Goal: Task Accomplishment & Management: Complete application form

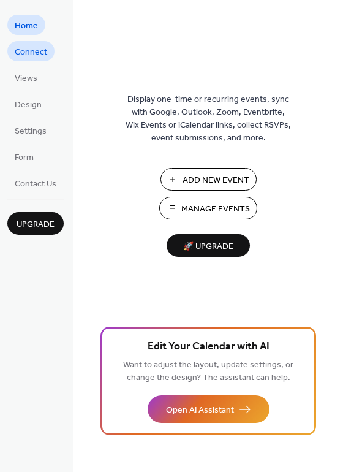
click at [34, 50] on span "Connect" at bounding box center [31, 52] width 32 height 13
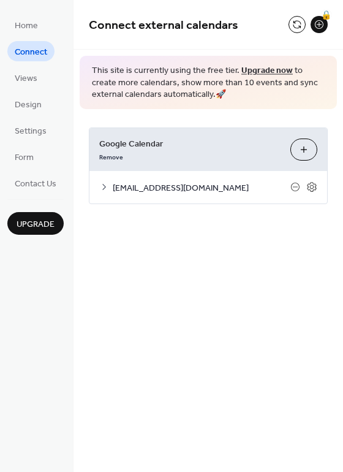
click at [234, 190] on span "southcampusathleticclub1@gmail.com" at bounding box center [202, 187] width 178 height 13
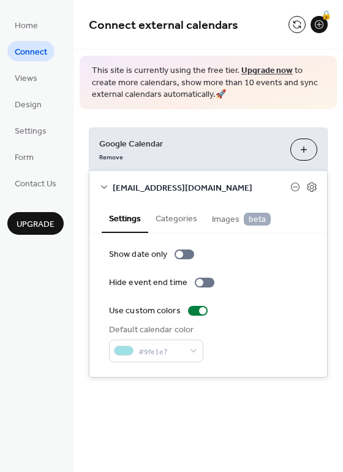
click at [177, 223] on button "Categories" at bounding box center [176, 218] width 56 height 28
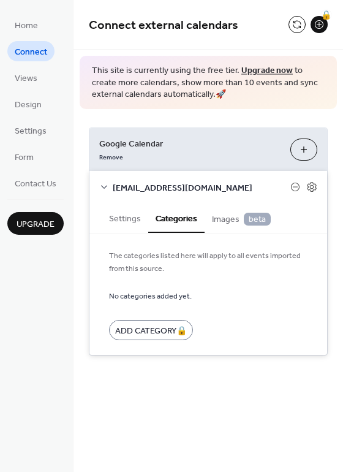
click at [226, 221] on span "Images beta" at bounding box center [241, 219] width 59 height 13
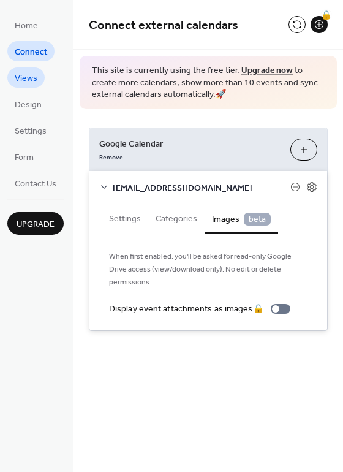
click at [25, 79] on span "Views" at bounding box center [26, 78] width 23 height 13
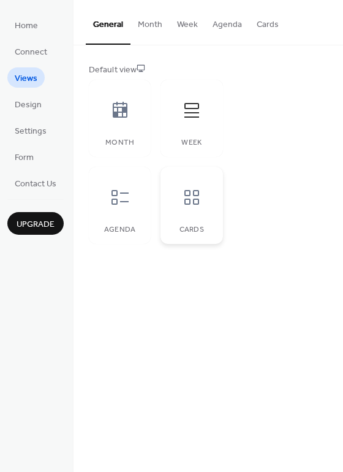
click at [184, 207] on div at bounding box center [191, 197] width 37 height 37
click at [113, 137] on div "Month" at bounding box center [120, 118] width 62 height 77
click at [186, 135] on div "Week" at bounding box center [192, 118] width 62 height 77
click at [129, 201] on icon at bounding box center [120, 198] width 20 height 20
click at [186, 120] on div at bounding box center [191, 110] width 37 height 37
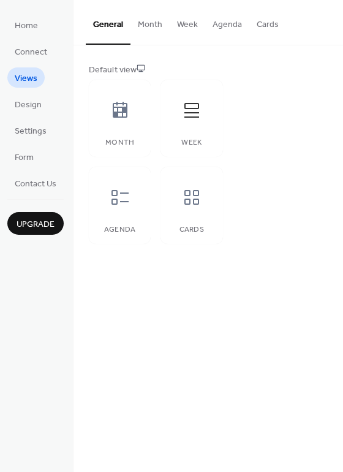
click at [192, 25] on button "Week" at bounding box center [188, 22] width 36 height 44
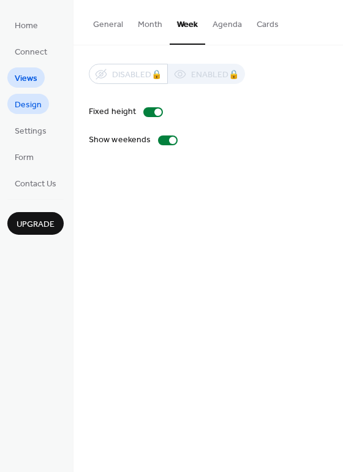
click at [38, 106] on span "Design" at bounding box center [28, 105] width 27 height 13
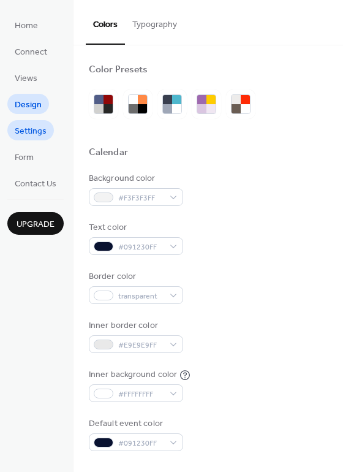
click at [38, 133] on span "Settings" at bounding box center [31, 131] width 32 height 13
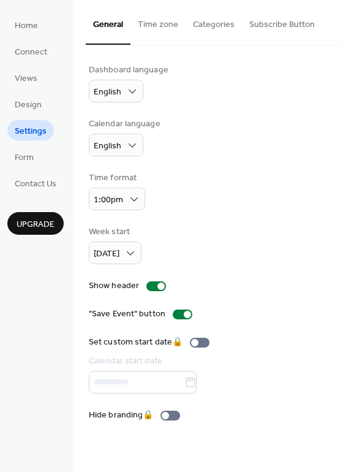
click at [166, 26] on button "Time zone" at bounding box center [158, 22] width 55 height 44
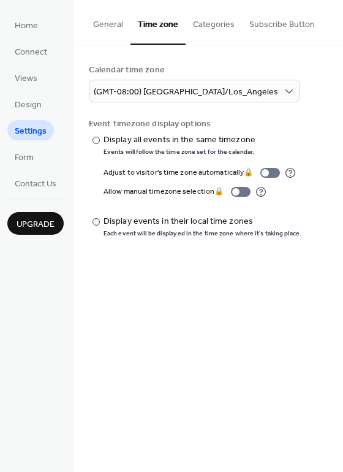
click at [218, 28] on button "Categories" at bounding box center [214, 22] width 56 height 44
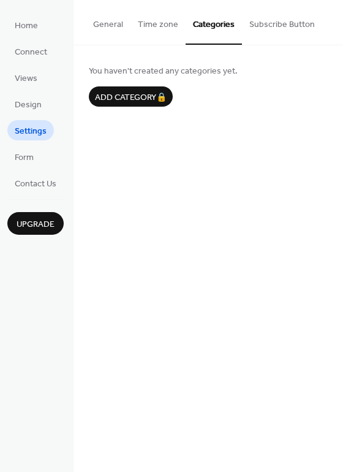
click at [305, 28] on button "Subscribe Button" at bounding box center [282, 22] width 80 height 44
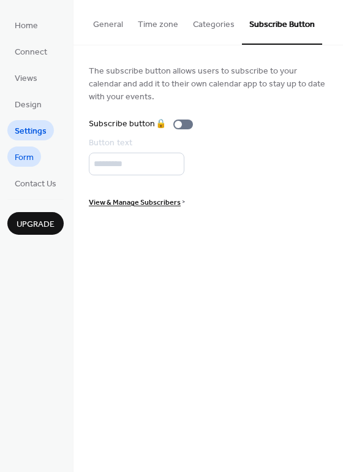
click at [40, 158] on li "Form" at bounding box center [24, 157] width 34 height 20
click at [21, 158] on span "Form" at bounding box center [24, 157] width 19 height 13
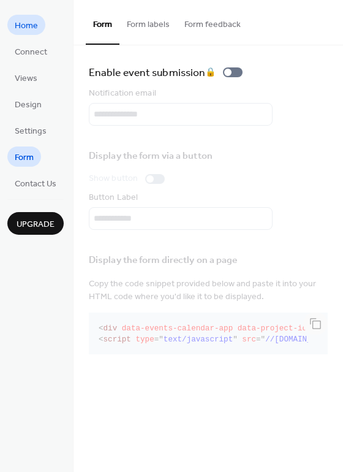
click at [30, 25] on span "Home" at bounding box center [26, 26] width 23 height 13
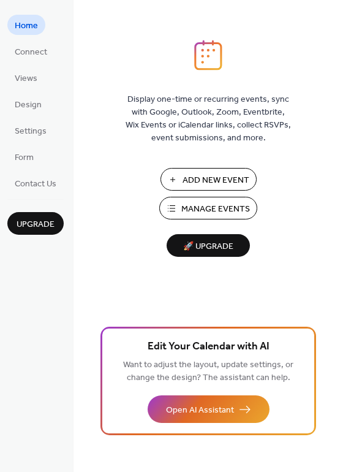
click at [231, 207] on span "Manage Events" at bounding box center [215, 209] width 69 height 13
click at [18, 50] on span "Connect" at bounding box center [31, 52] width 32 height 13
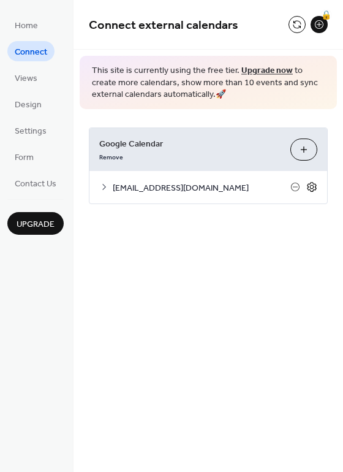
click at [315, 186] on icon at bounding box center [311, 186] width 11 height 11
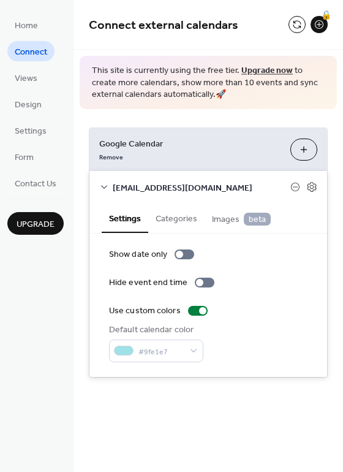
click at [183, 218] on button "Categories" at bounding box center [176, 218] width 56 height 28
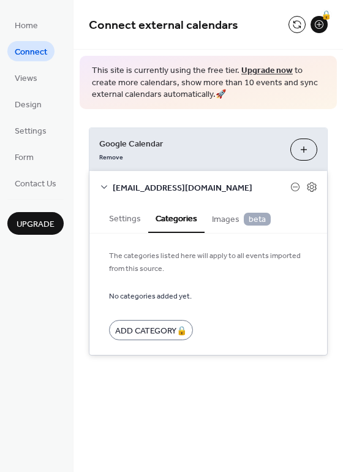
click at [229, 219] on span "Images beta" at bounding box center [241, 219] width 59 height 13
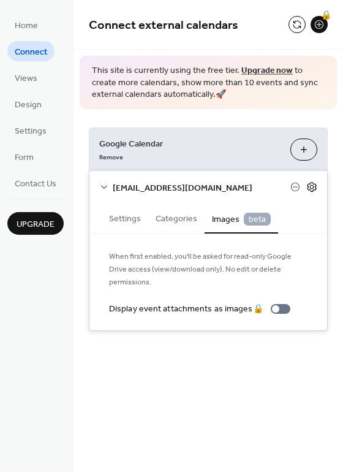
click at [310, 188] on icon at bounding box center [311, 186] width 11 height 11
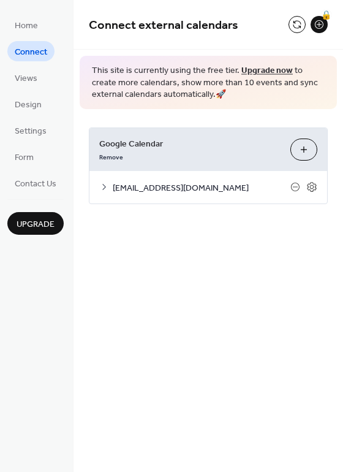
click at [177, 181] on span "southcampusathleticclub1@gmail.com" at bounding box center [202, 187] width 178 height 13
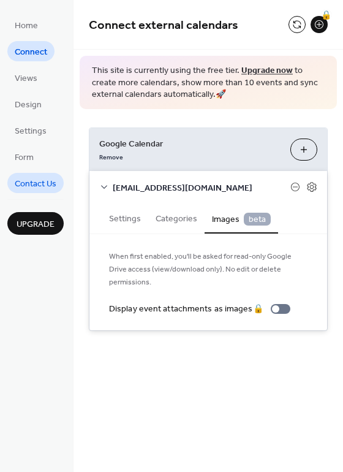
click at [38, 180] on span "Contact Us" at bounding box center [36, 184] width 42 height 13
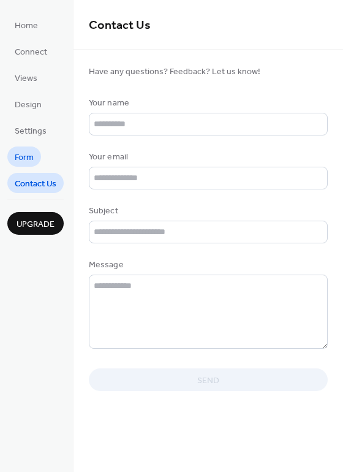
click at [34, 160] on link "Form" at bounding box center [24, 157] width 34 height 20
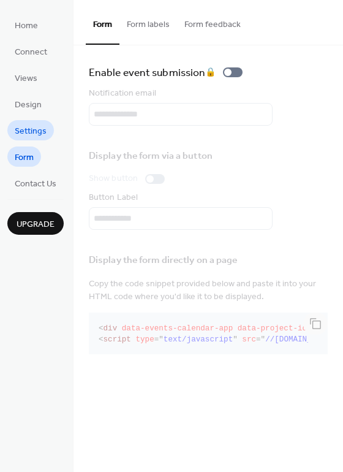
click at [36, 134] on span "Settings" at bounding box center [31, 131] width 32 height 13
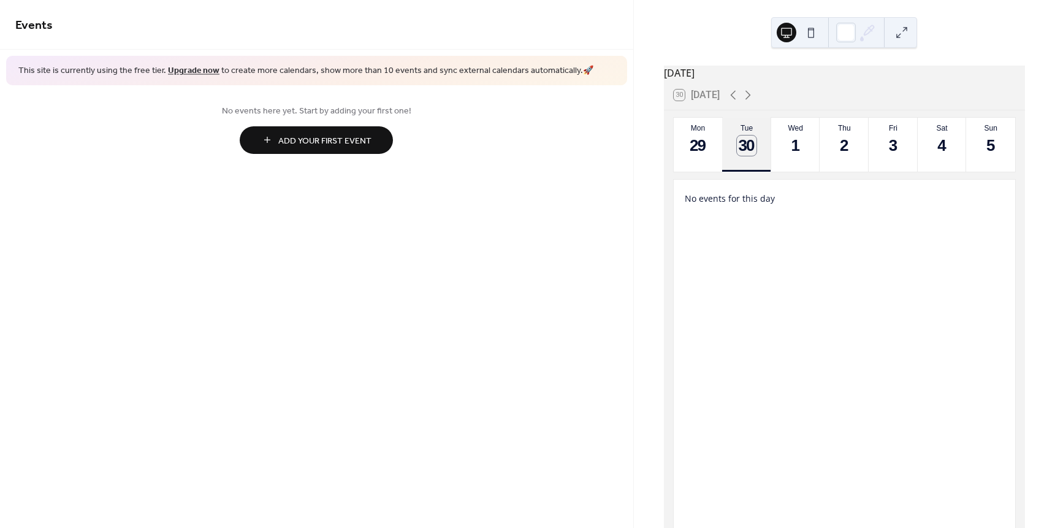
click at [750, 156] on div "30" at bounding box center [747, 145] width 20 height 20
click at [748, 162] on button "Tue 30" at bounding box center [746, 145] width 49 height 54
click at [812, 32] on button at bounding box center [811, 33] width 20 height 20
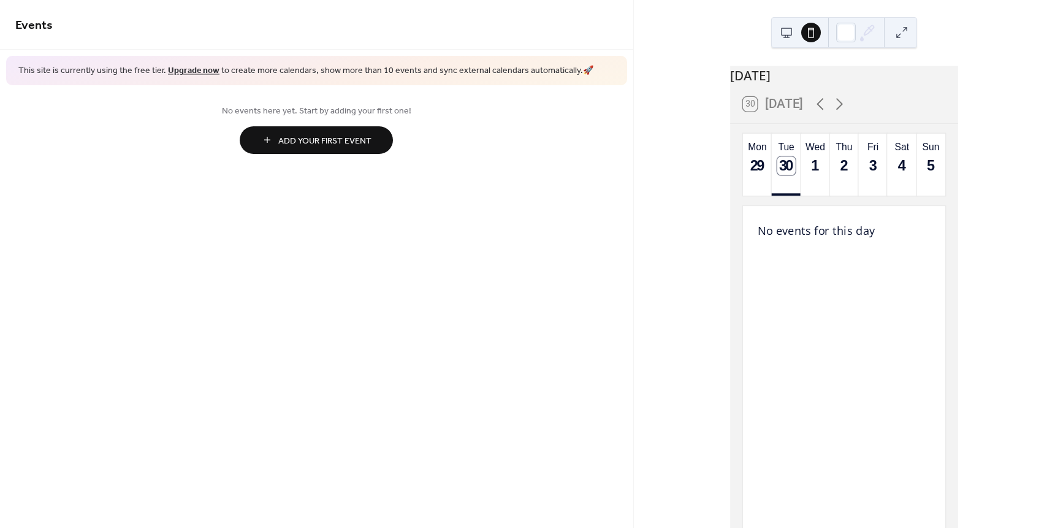
click at [790, 32] on button at bounding box center [787, 33] width 20 height 20
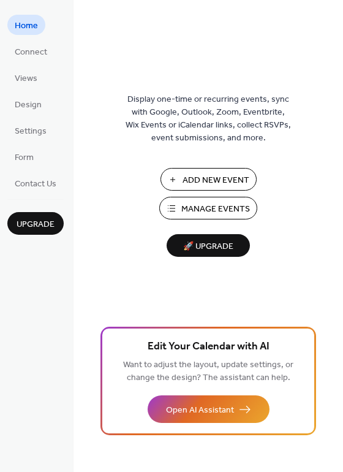
click at [215, 205] on span "Manage Events" at bounding box center [215, 209] width 69 height 13
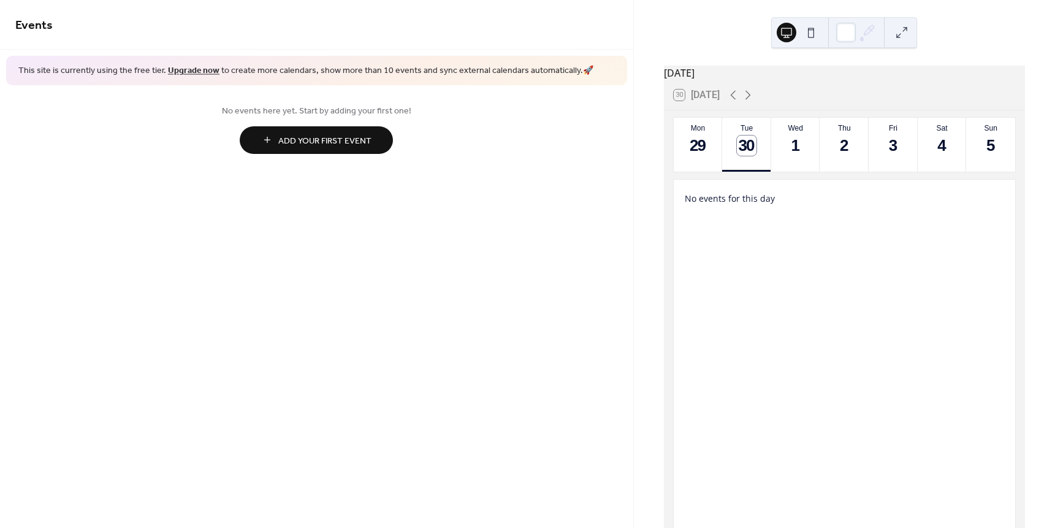
click at [280, 134] on span "Add Your First Event" at bounding box center [324, 140] width 93 height 13
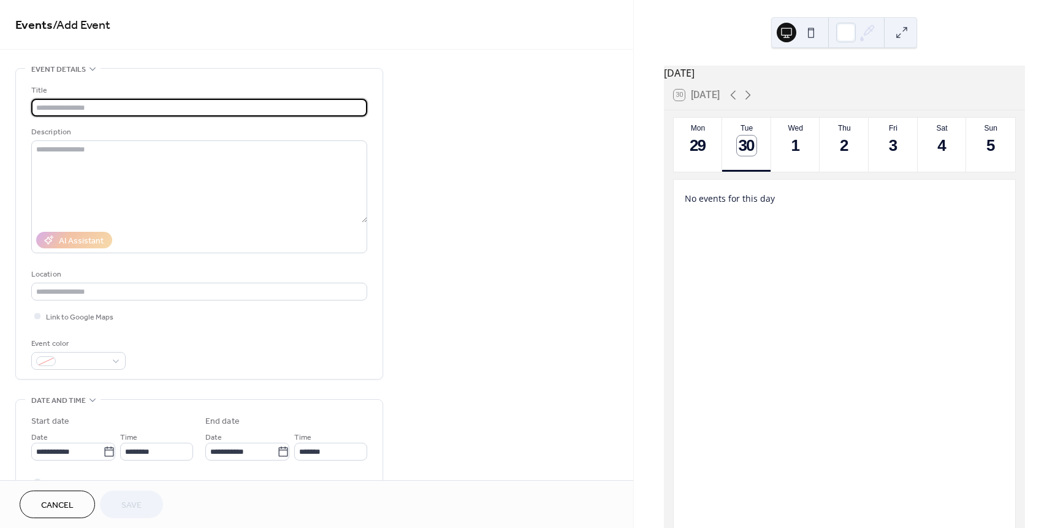
click at [66, 102] on input "text" at bounding box center [199, 108] width 336 height 18
click at [704, 168] on button "Mon 29" at bounding box center [698, 145] width 49 height 54
click at [201, 113] on input "text" at bounding box center [199, 108] width 336 height 18
type input "**********"
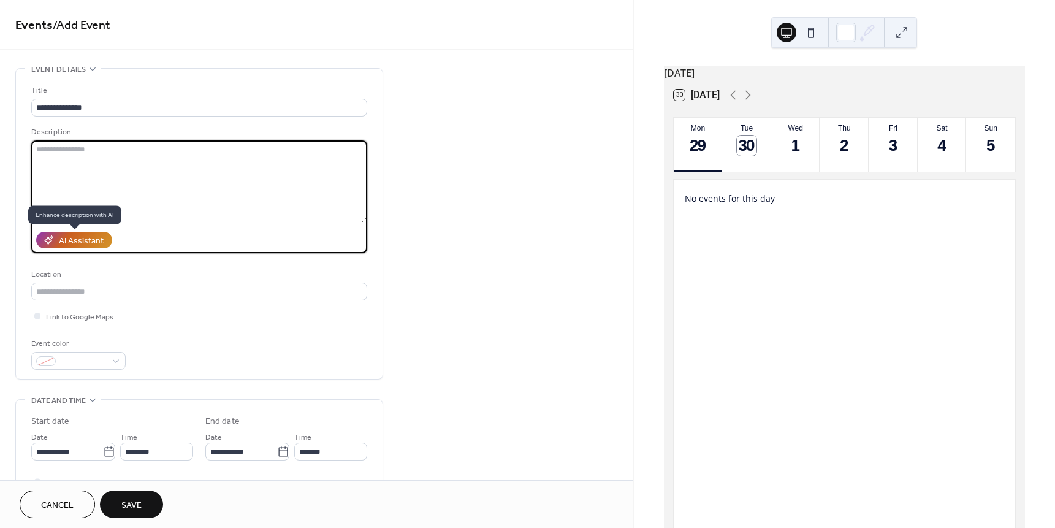
click at [88, 248] on div "AI Assistant" at bounding box center [81, 241] width 45 height 13
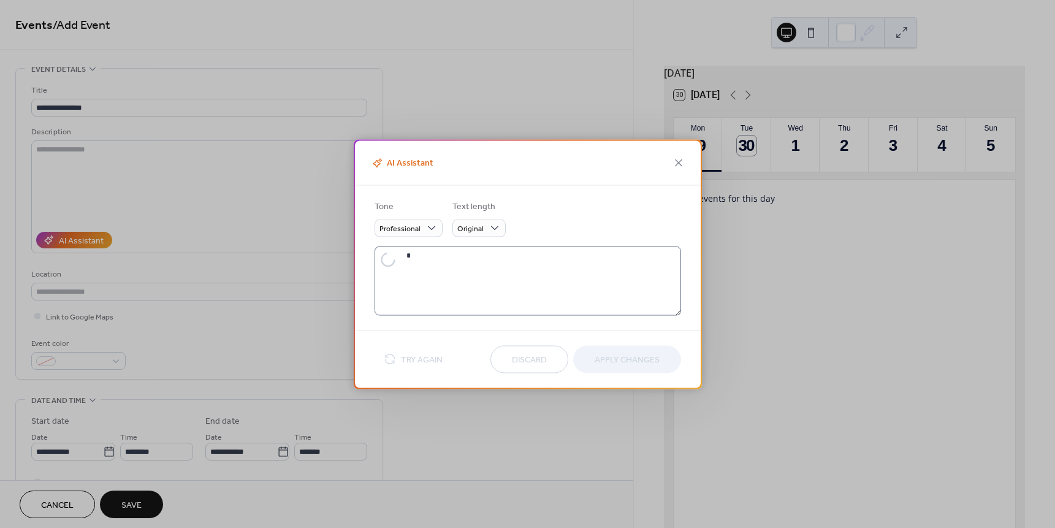
type textarea "**********"
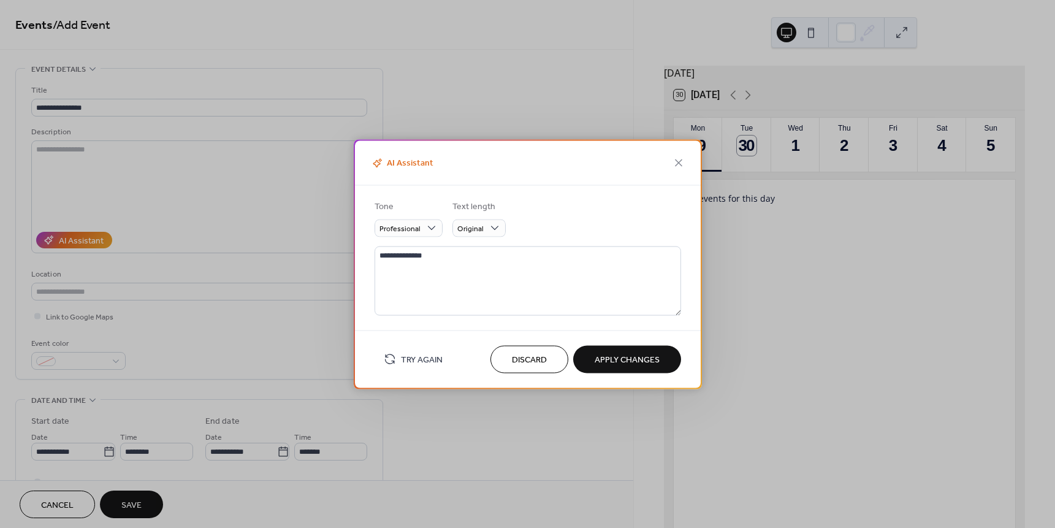
click at [533, 360] on span "Discard" at bounding box center [529, 360] width 35 height 13
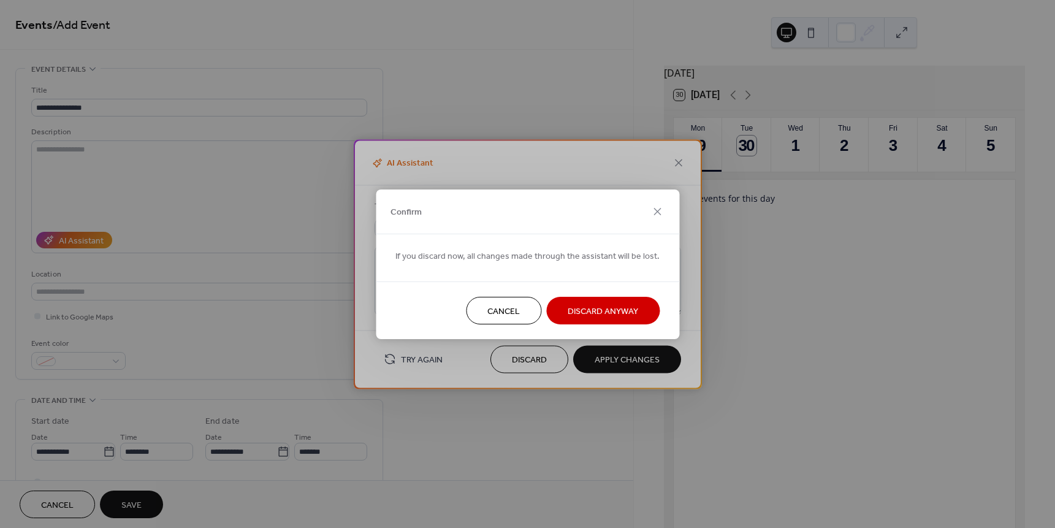
click at [620, 312] on span "Discard Anyway" at bounding box center [603, 311] width 70 height 13
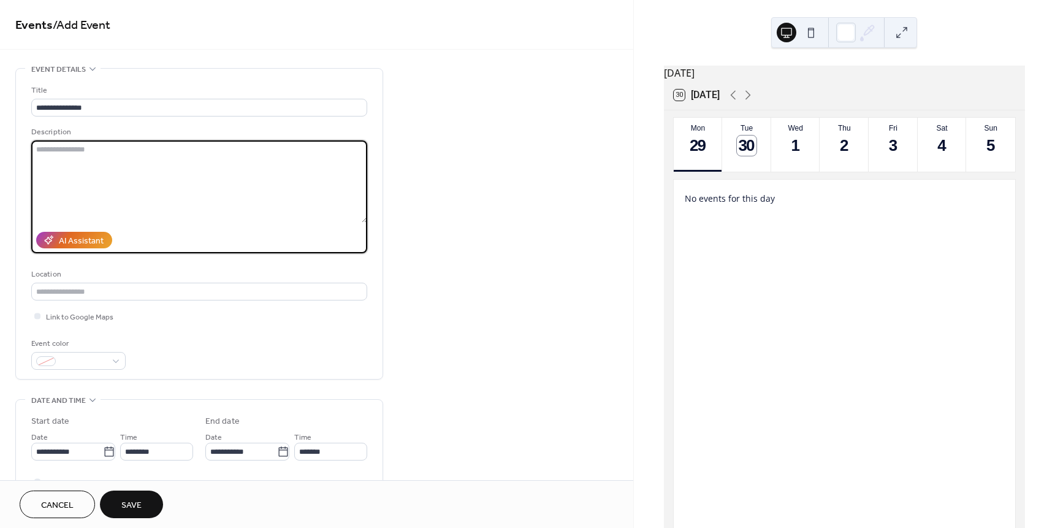
click at [62, 164] on textarea at bounding box center [199, 181] width 336 height 82
type textarea "*"
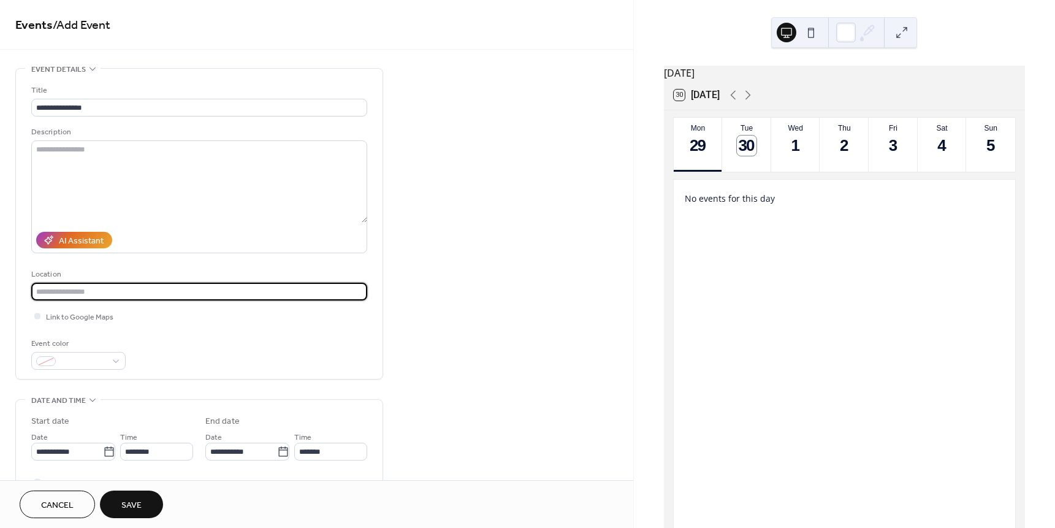
click at [119, 292] on input "text" at bounding box center [199, 292] width 336 height 18
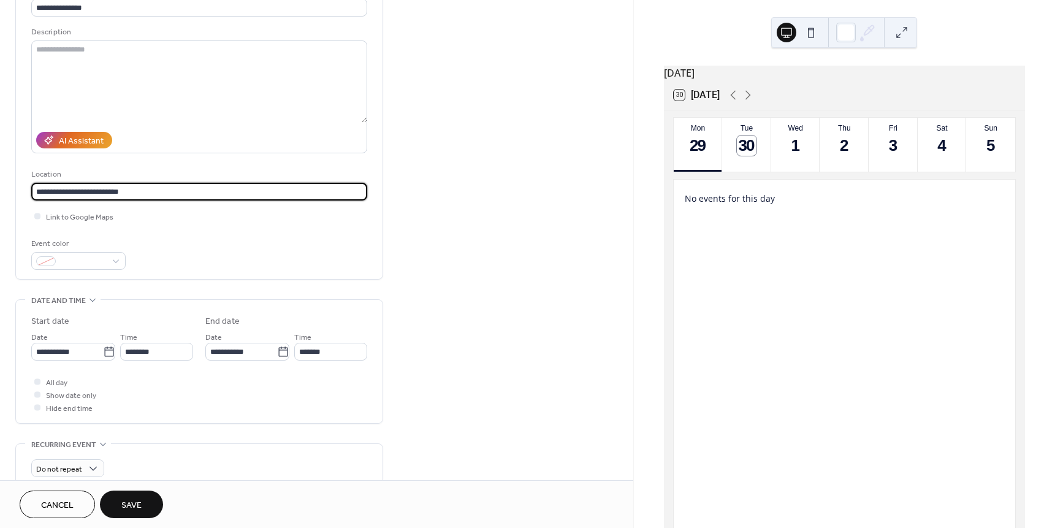
scroll to position [184, 0]
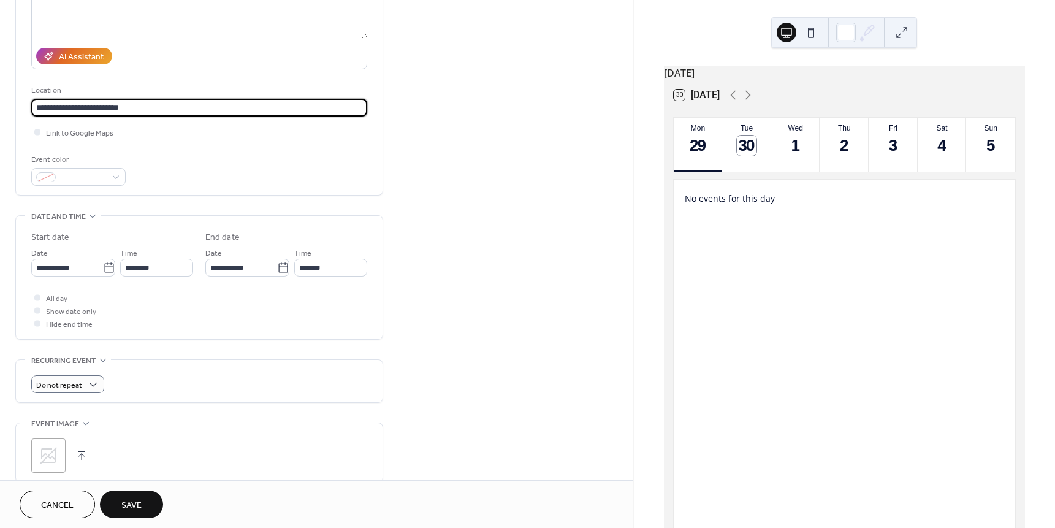
type input "**********"
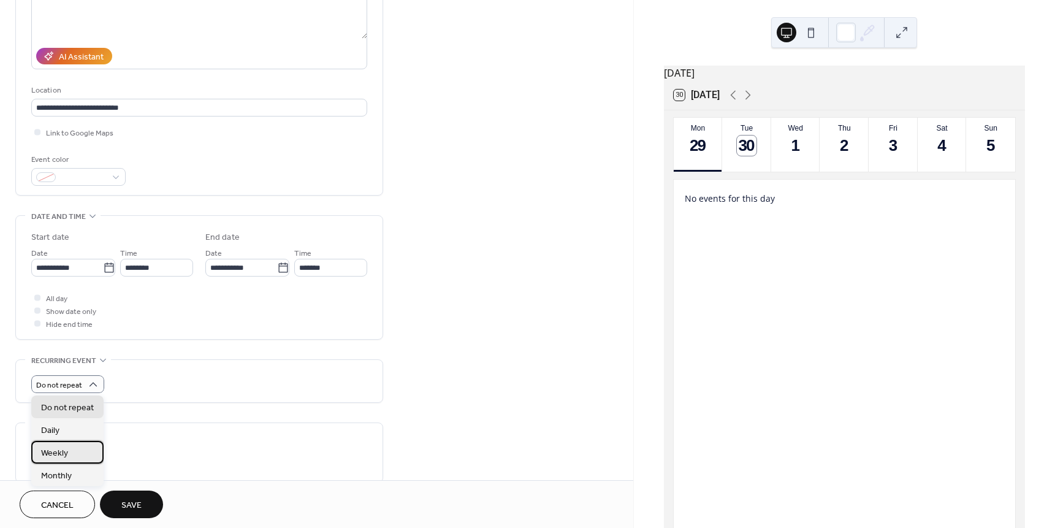
click at [72, 452] on div "Weekly" at bounding box center [67, 452] width 72 height 23
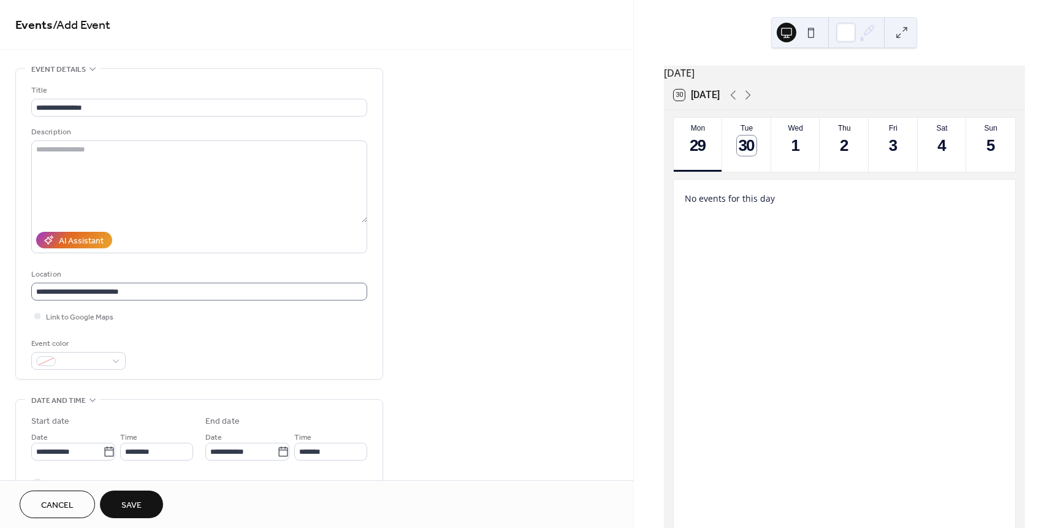
scroll to position [1, 0]
click at [109, 455] on icon at bounding box center [108, 451] width 9 height 10
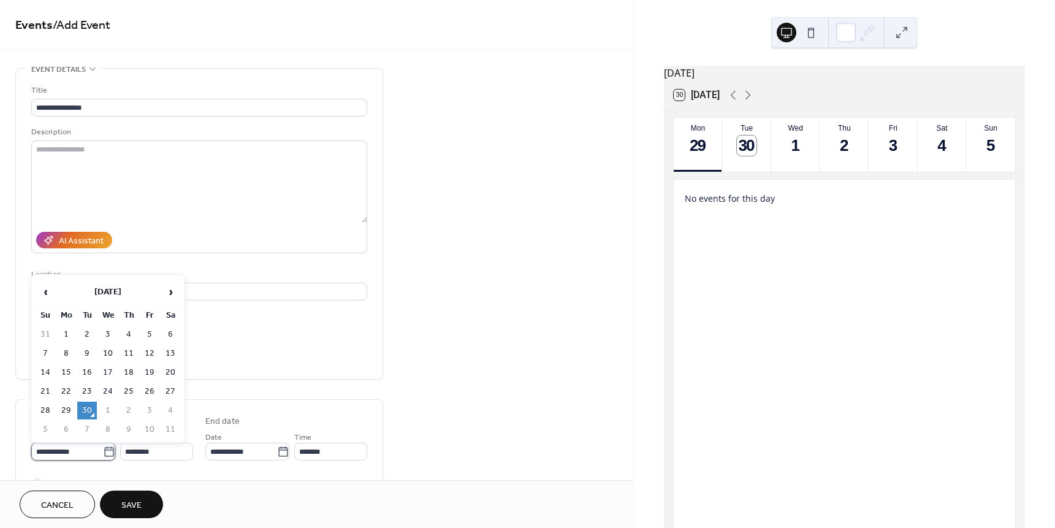
click at [103, 455] on input "**********" at bounding box center [67, 452] width 72 height 18
click at [107, 408] on td "1" at bounding box center [108, 411] width 20 height 18
type input "**********"
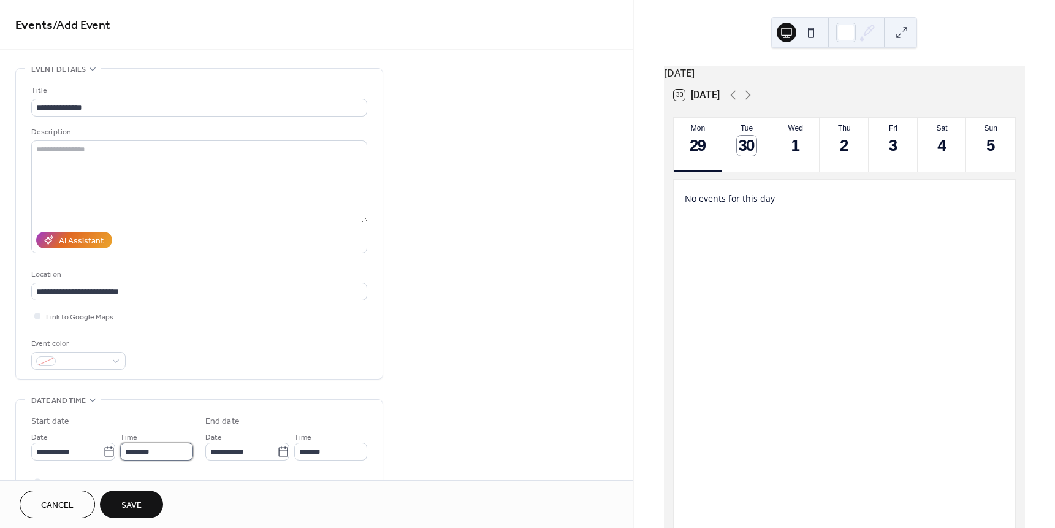
click at [181, 449] on input "********" at bounding box center [156, 452] width 73 height 18
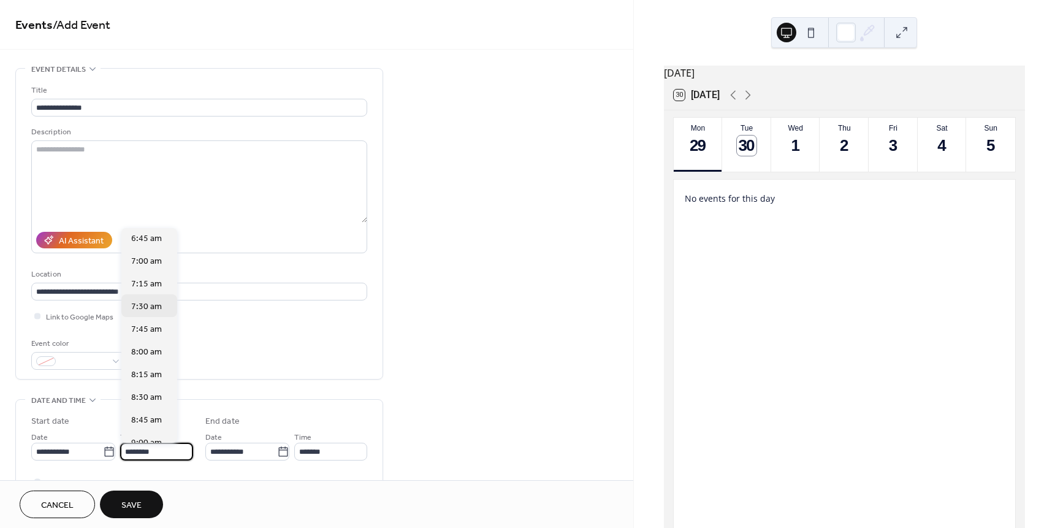
scroll to position [660, 0]
click at [154, 313] on div "8:00 am" at bounding box center [149, 305] width 56 height 23
type input "*******"
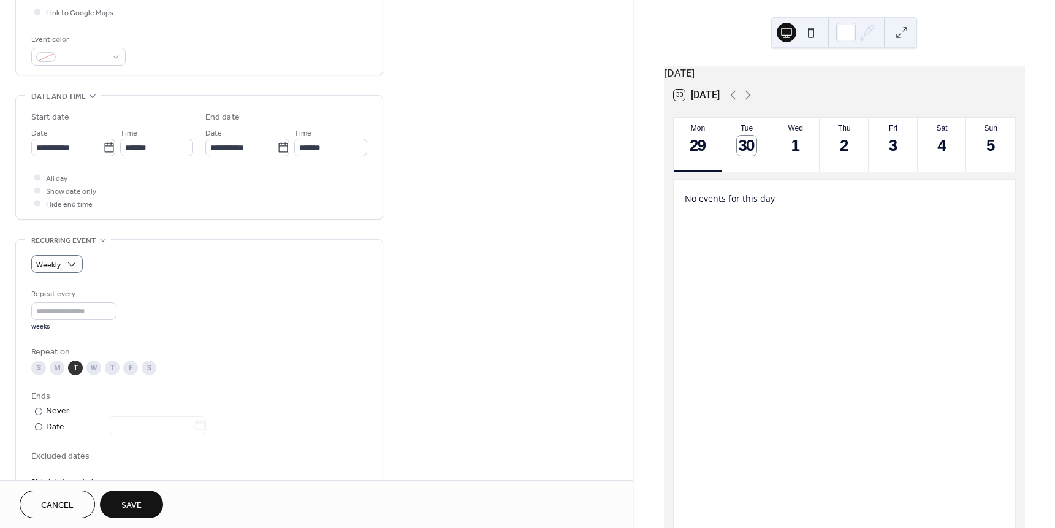
scroll to position [306, 0]
click at [111, 304] on input "*" at bounding box center [73, 309] width 85 height 18
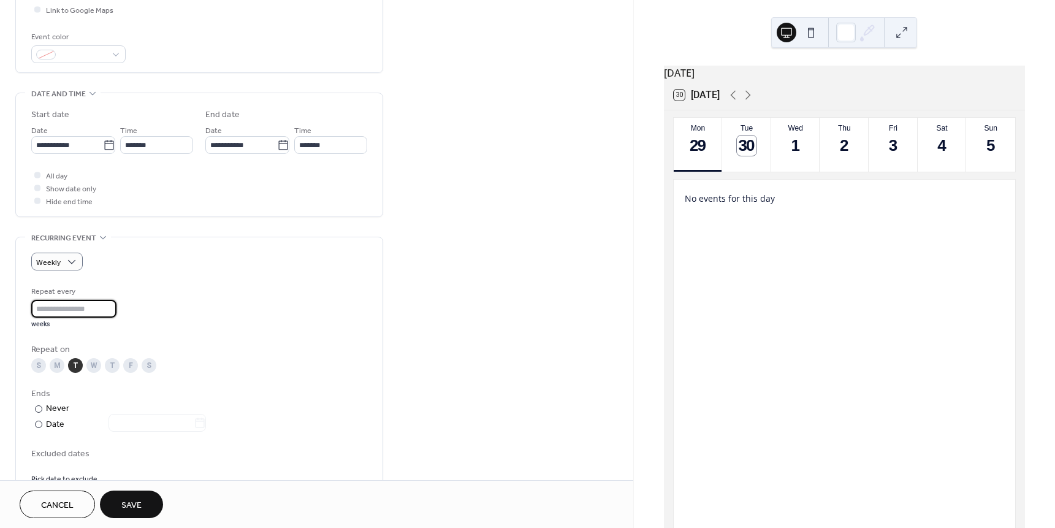
click at [111, 304] on input "*" at bounding box center [73, 309] width 85 height 18
click at [111, 304] on input "**" at bounding box center [73, 309] width 85 height 18
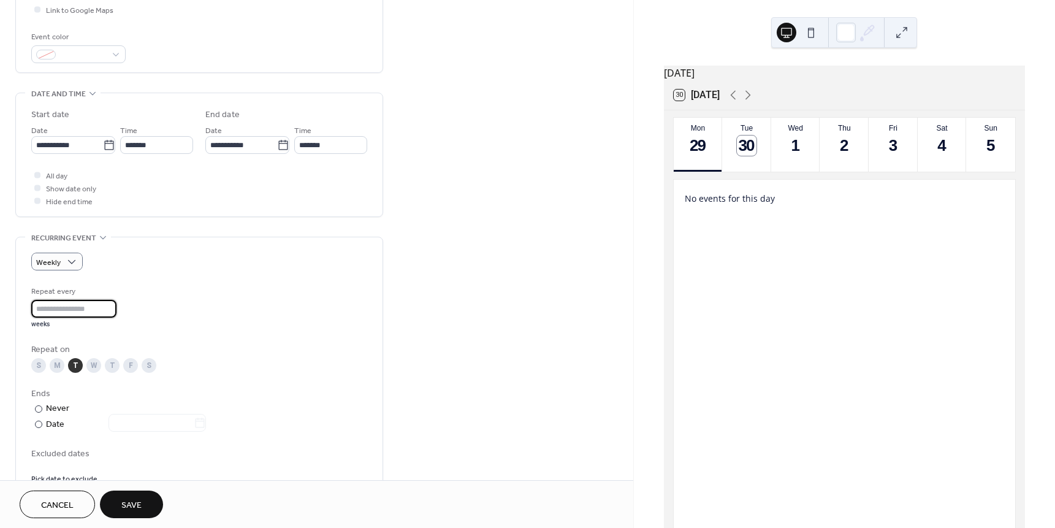
click at [111, 304] on input "**" at bounding box center [73, 309] width 85 height 18
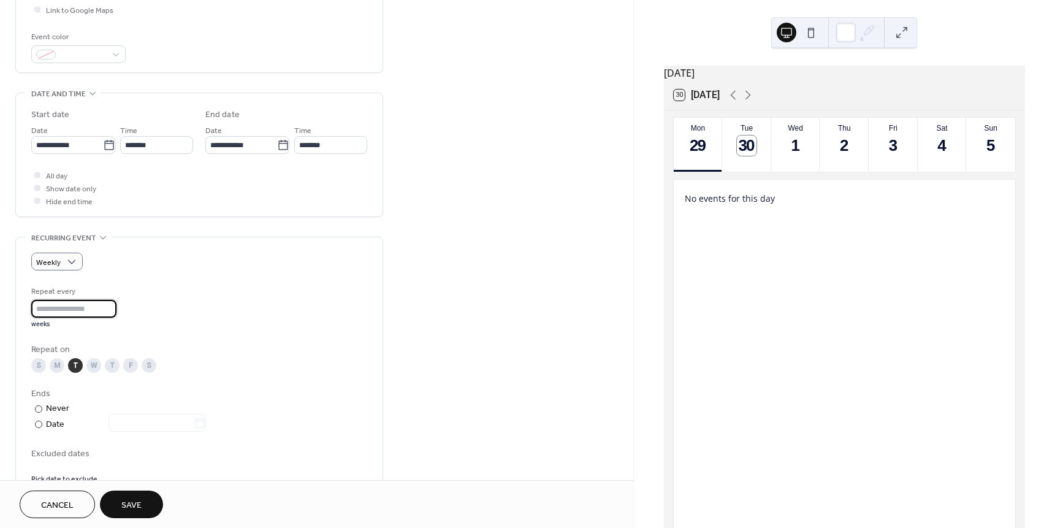
click at [111, 304] on input "**" at bounding box center [73, 309] width 85 height 18
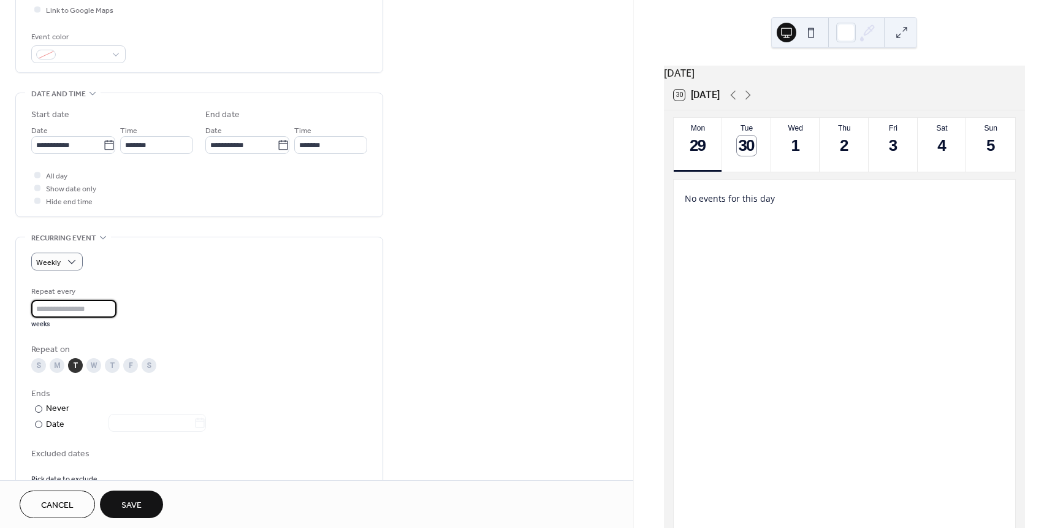
type input "*"
click at [114, 312] on input "*" at bounding box center [73, 309] width 85 height 18
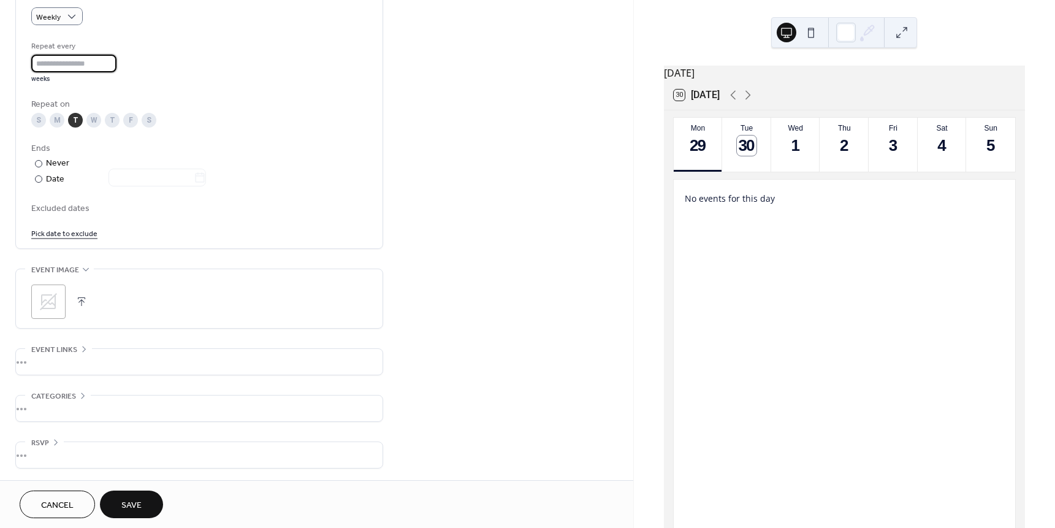
scroll to position [552, 0]
click at [150, 503] on button "Save" at bounding box center [131, 504] width 63 height 28
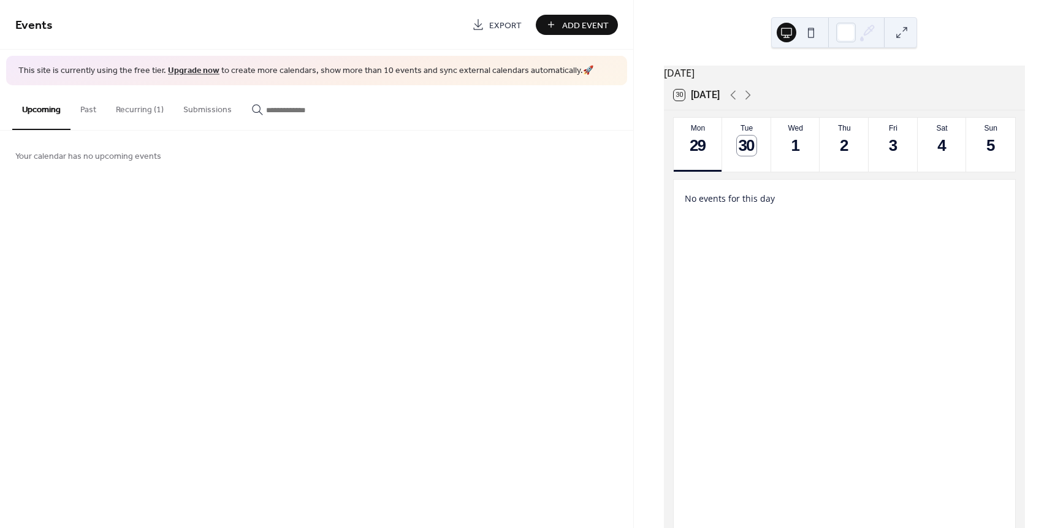
click at [568, 24] on span "Add Event" at bounding box center [585, 25] width 47 height 13
